Goal: Navigation & Orientation: Find specific page/section

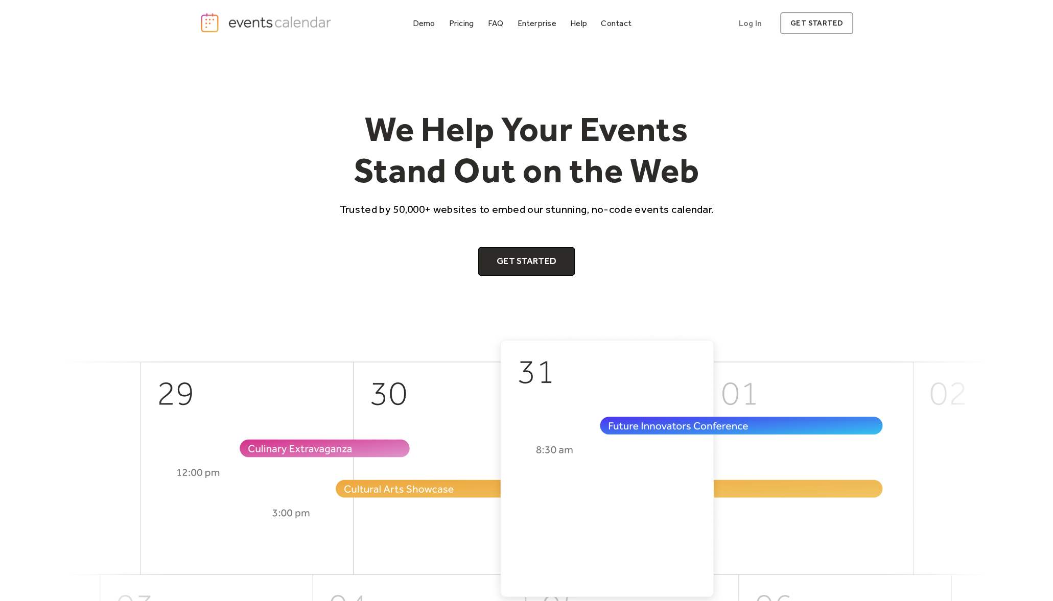
click at [351, 246] on div "We Help Your Events Stand Out on the Web Trusted by 50,000+ websites to embed o…" at bounding box center [527, 192] width 392 height 168
click at [427, 17] on link "Demo" at bounding box center [424, 23] width 31 height 14
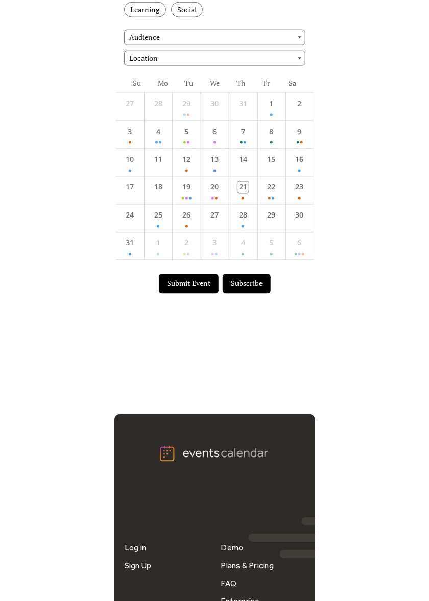
scroll to position [186, 0]
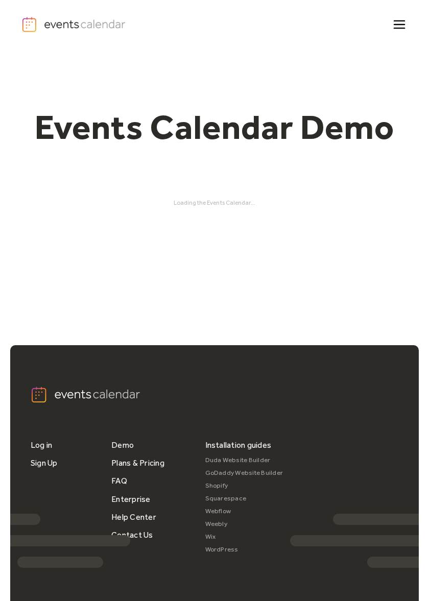
click at [284, 219] on div "Events Calendar Demo Loading the Events Calendar..." at bounding box center [214, 156] width 386 height 215
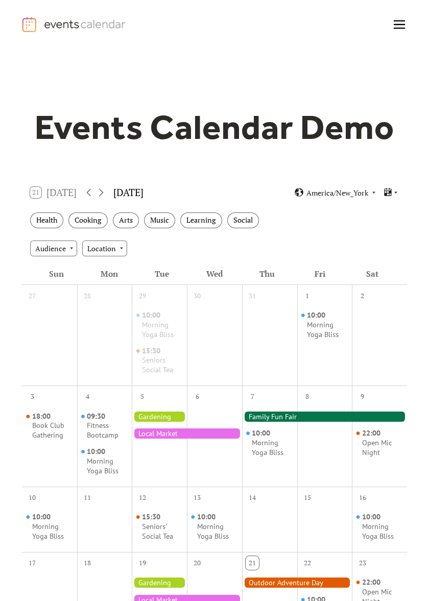
scroll to position [255, 0]
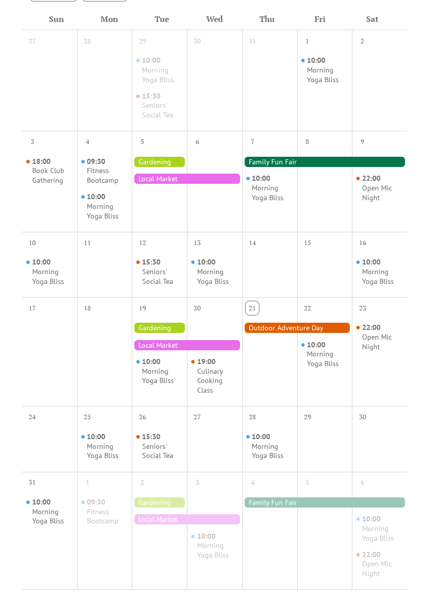
click at [287, 328] on div at bounding box center [297, 328] width 110 height 10
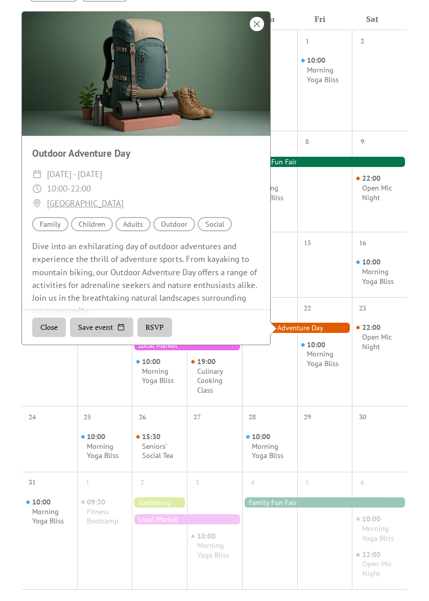
click at [258, 21] on div at bounding box center [257, 24] width 14 height 14
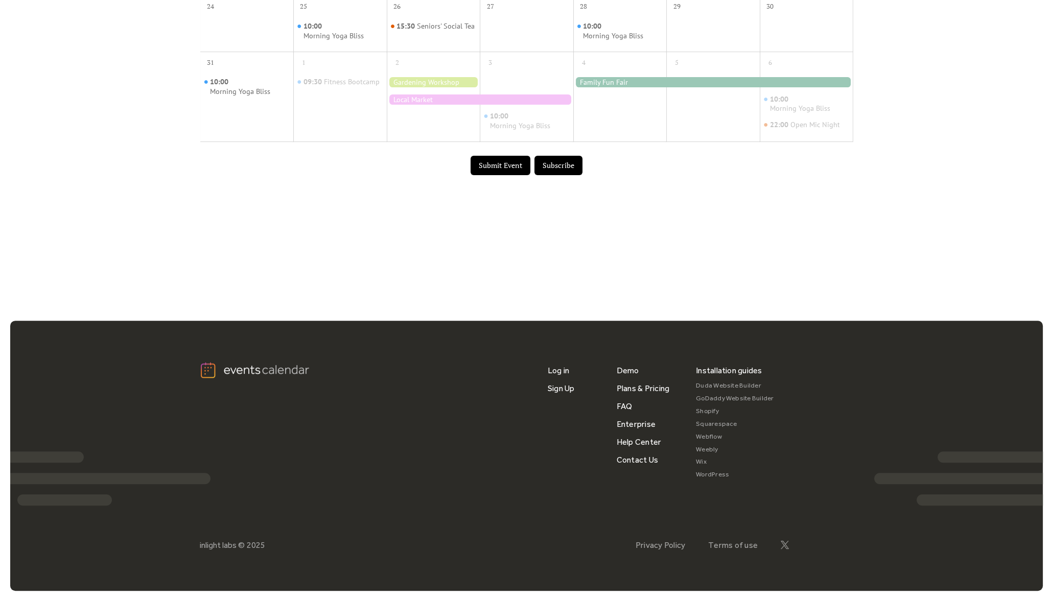
scroll to position [0, 0]
